Goal: Transaction & Acquisition: Purchase product/service

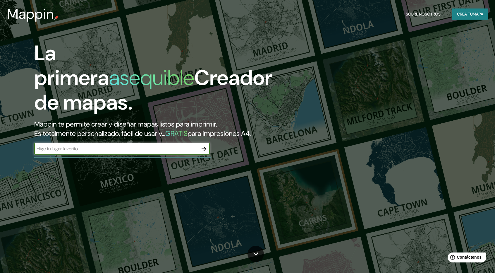
click at [203, 149] on icon "button" at bounding box center [204, 148] width 5 height 5
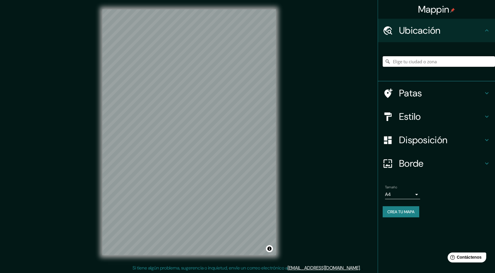
click at [419, 59] on input "Elige tu ciudad o zona" at bounding box center [439, 61] width 112 height 11
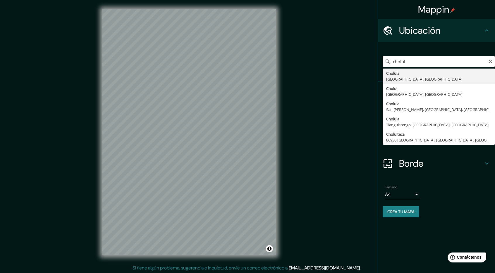
type input "[GEOGRAPHIC_DATA], [GEOGRAPHIC_DATA], [GEOGRAPHIC_DATA]"
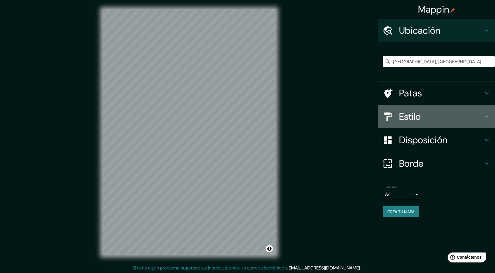
click at [441, 121] on h4 "Estilo" at bounding box center [441, 117] width 84 height 12
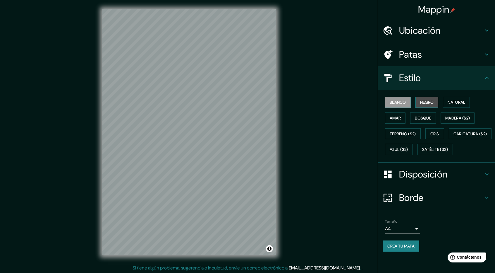
click at [425, 100] on font "Negro" at bounding box center [427, 101] width 14 height 5
click at [449, 102] on font "Natural" at bounding box center [457, 101] width 18 height 5
click at [398, 119] on font "Amar" at bounding box center [395, 117] width 11 height 5
click at [419, 120] on font "Bosque" at bounding box center [423, 117] width 16 height 5
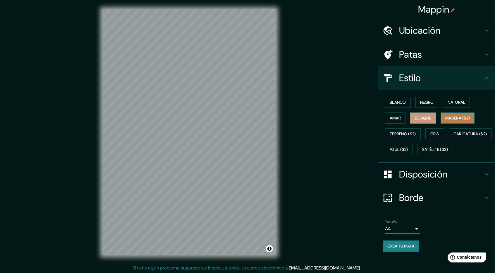
click at [448, 116] on font "Madera ($2)" at bounding box center [457, 117] width 25 height 5
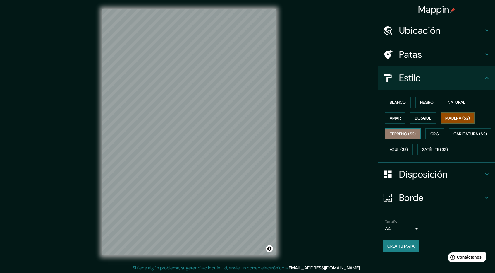
click at [411, 129] on button "Terreno ($2)" at bounding box center [403, 133] width 36 height 11
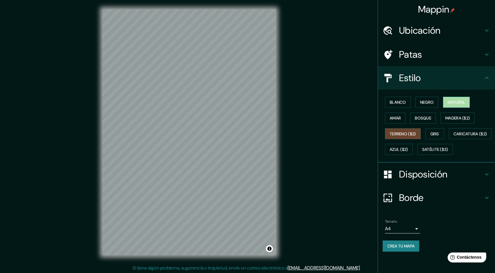
click at [454, 103] on font "Natural" at bounding box center [457, 101] width 18 height 5
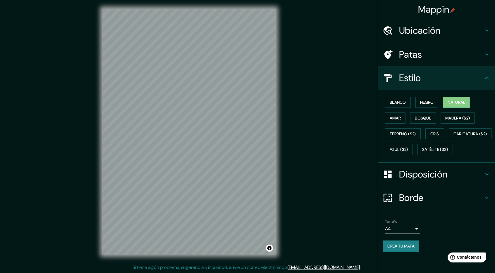
scroll to position [1, 0]
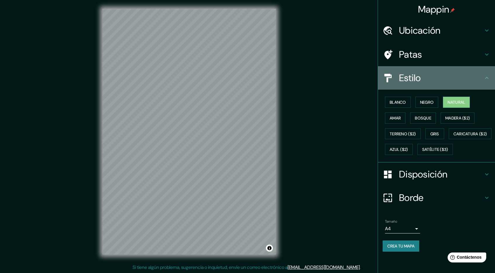
click at [482, 76] on h4 "Estilo" at bounding box center [441, 78] width 84 height 12
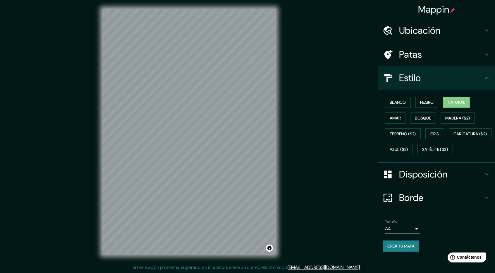
click at [490, 79] on icon at bounding box center [486, 77] width 7 height 7
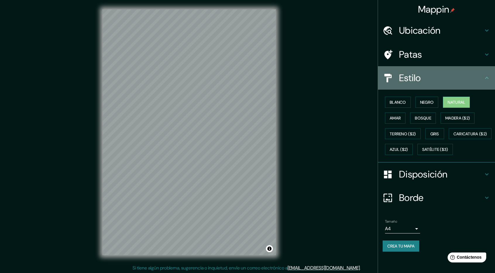
click at [487, 78] on icon at bounding box center [486, 77] width 7 height 7
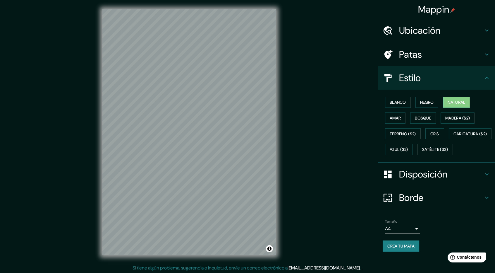
click at [337, 158] on div "Mappin Ubicación Cholula, [GEOGRAPHIC_DATA], [GEOGRAPHIC_DATA] Patas Estilo Bla…" at bounding box center [247, 137] width 495 height 274
click at [390, 102] on font "Blanco" at bounding box center [398, 101] width 16 height 5
click at [435, 102] on button "Negro" at bounding box center [426, 102] width 23 height 11
click at [393, 114] on font "Amar" at bounding box center [395, 118] width 11 height 8
click at [411, 137] on button "Terreno ($2)" at bounding box center [403, 133] width 36 height 11
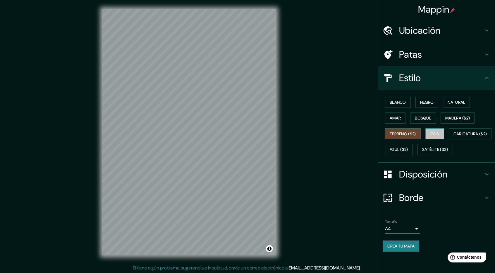
click at [439, 133] on font "Gris" at bounding box center [434, 133] width 9 height 5
click at [453, 136] on font "Caricatura ($2)" at bounding box center [470, 133] width 34 height 5
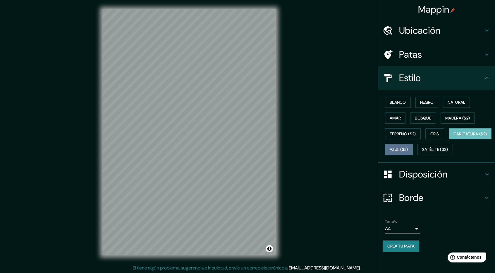
click at [408, 149] on font "Azul ($2)" at bounding box center [399, 149] width 18 height 5
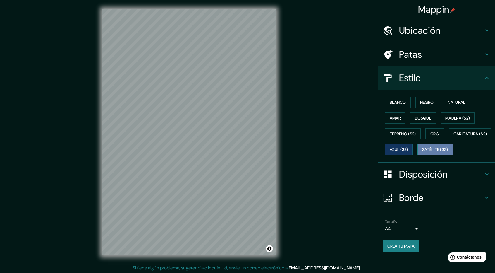
click at [422, 152] on font "Satélite ($3)" at bounding box center [435, 149] width 26 height 5
click at [430, 113] on button "Bosque" at bounding box center [423, 117] width 26 height 11
